Goal: Information Seeking & Learning: Learn about a topic

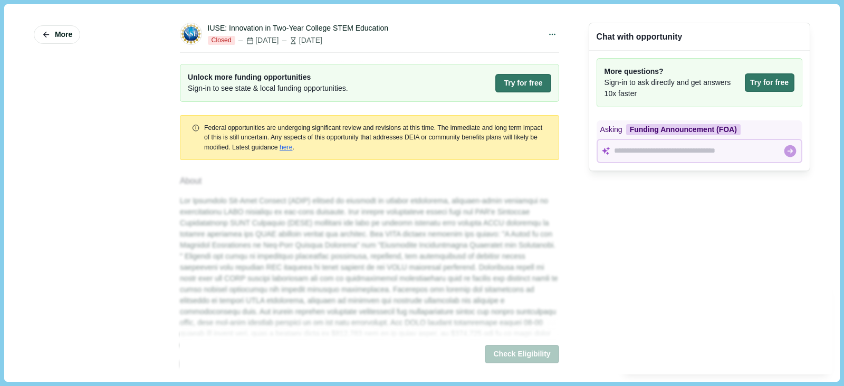
click at [58, 18] on div "More" at bounding box center [92, 193] width 117 height 362
click at [59, 34] on span "More" at bounding box center [63, 34] width 17 height 9
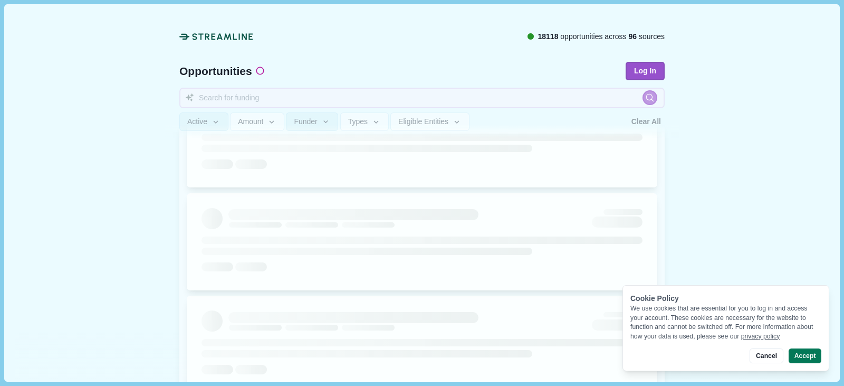
scroll to position [211, 0]
